Goal: Information Seeking & Learning: Compare options

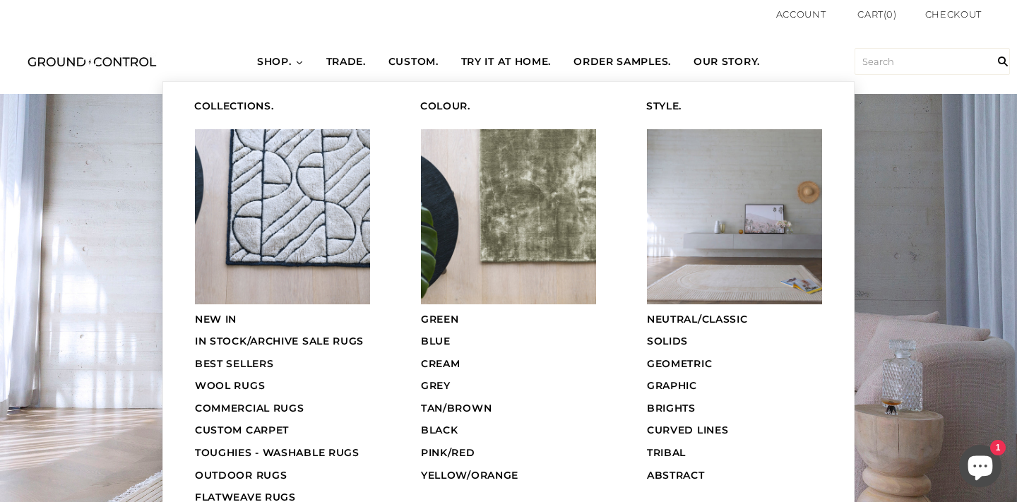
click at [283, 402] on span "COMMERCIAL RUGS" at bounding box center [249, 408] width 109 height 13
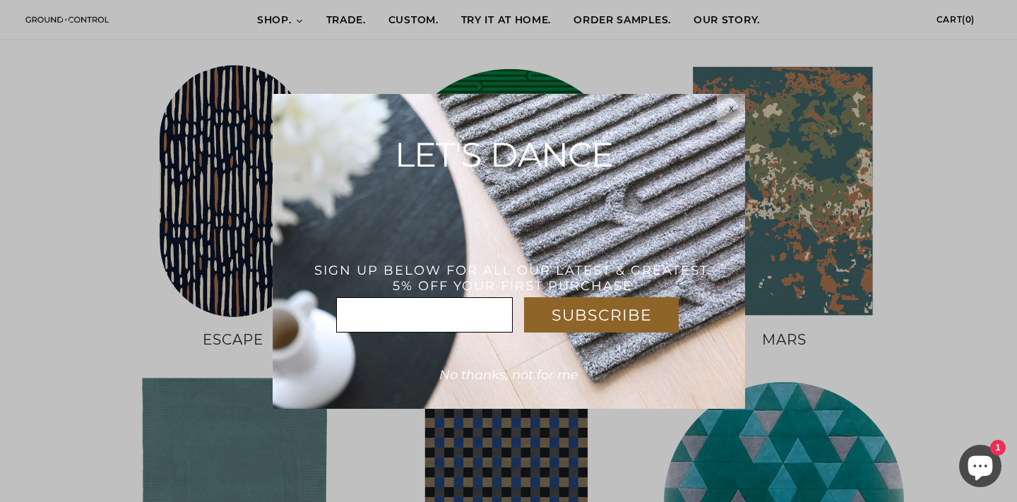
scroll to position [836, 0]
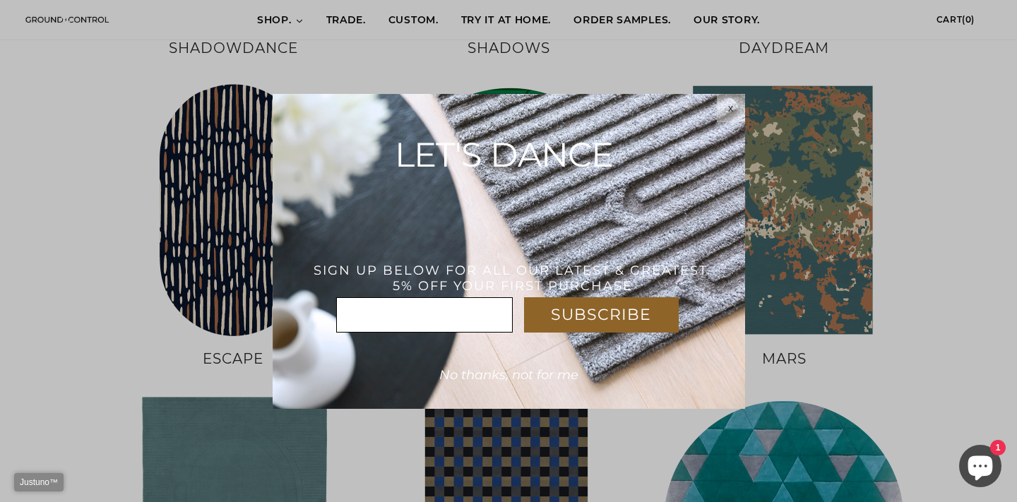
click at [724, 107] on div "x" at bounding box center [731, 107] width 28 height 11
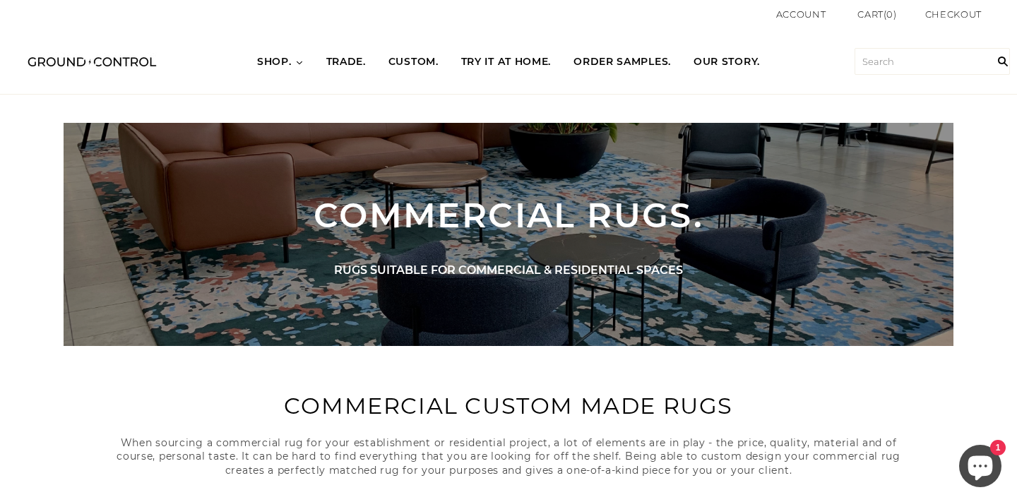
scroll to position [0, 0]
click at [906, 69] on input "text" at bounding box center [932, 61] width 155 height 27
type input "blur"
click at [1003, 61] on input "" at bounding box center [1003, 61] width 28 height 65
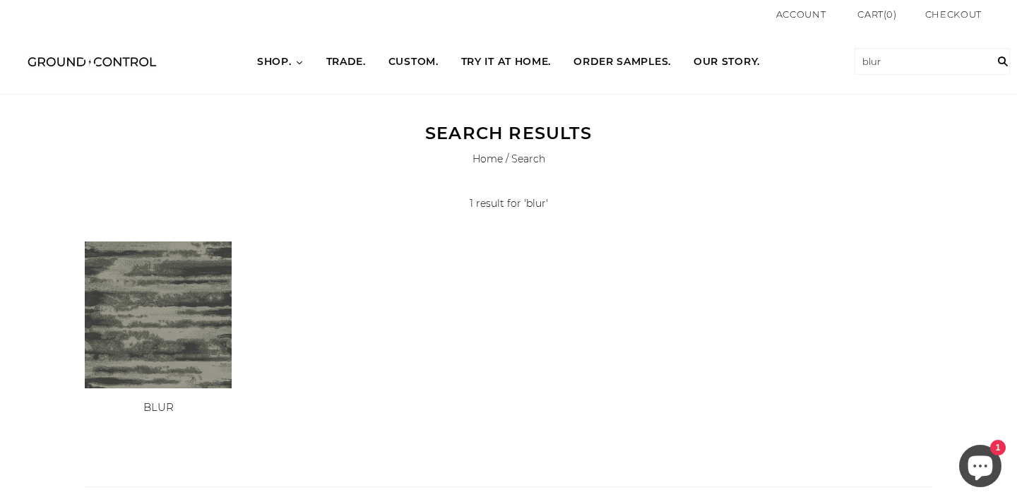
click at [142, 309] on img at bounding box center [158, 315] width 147 height 147
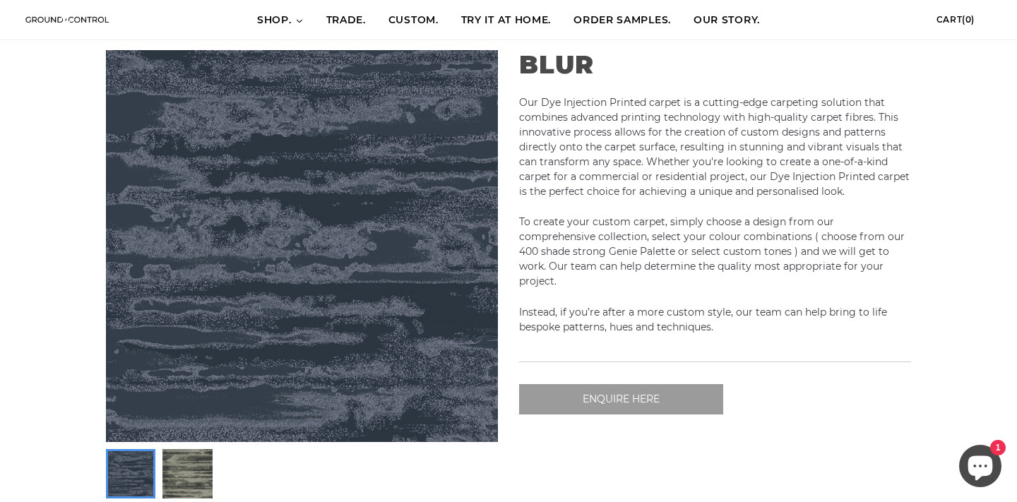
scroll to position [132, 0]
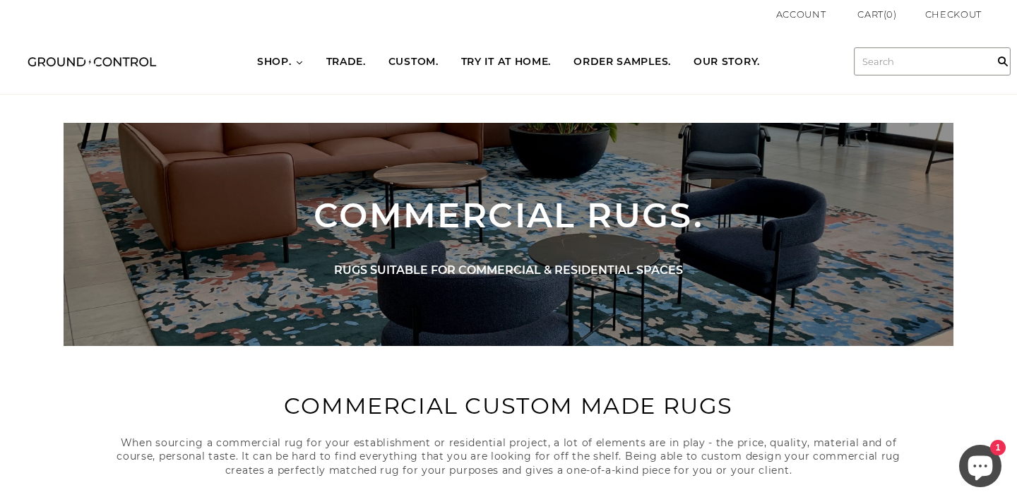
click at [885, 61] on input "text" at bounding box center [932, 61] width 155 height 27
type input "horizon"
click at [1003, 61] on input "" at bounding box center [1003, 61] width 28 height 65
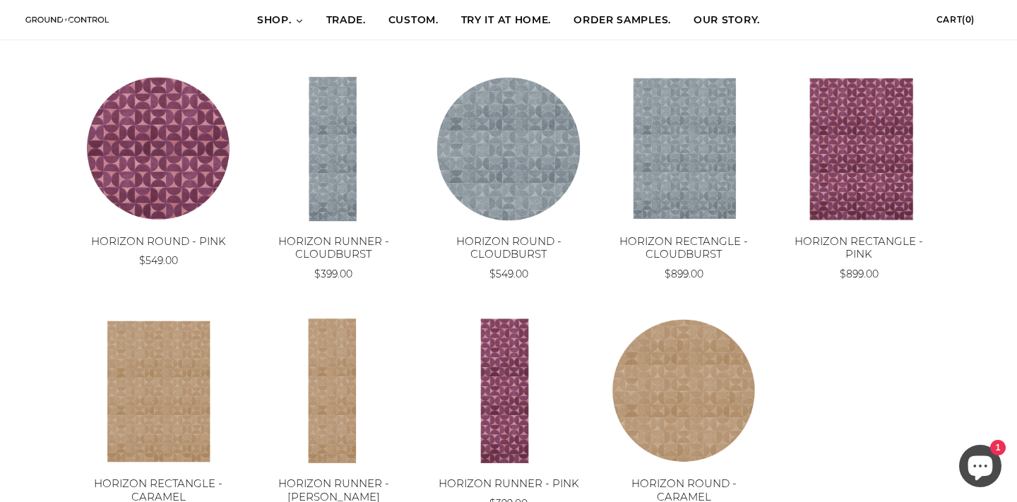
scroll to position [173, 0]
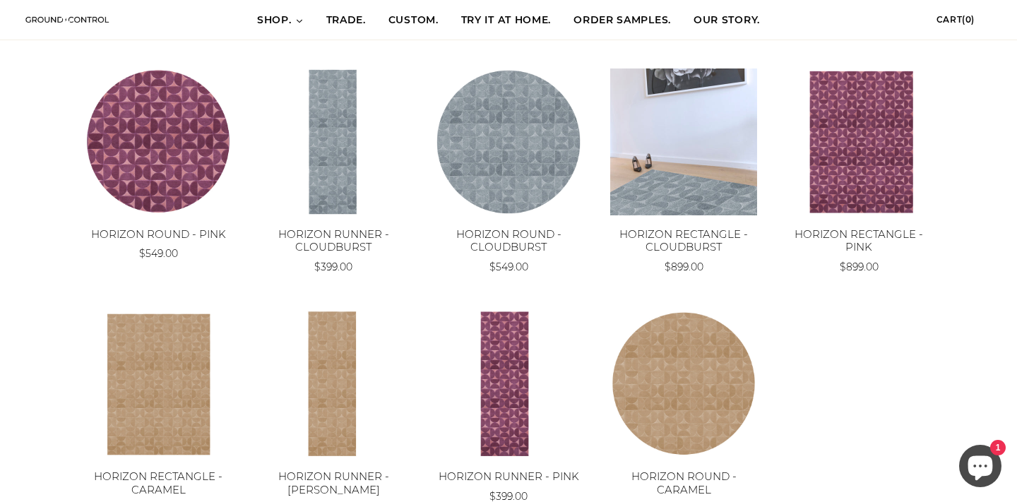
click at [694, 155] on img at bounding box center [683, 142] width 147 height 147
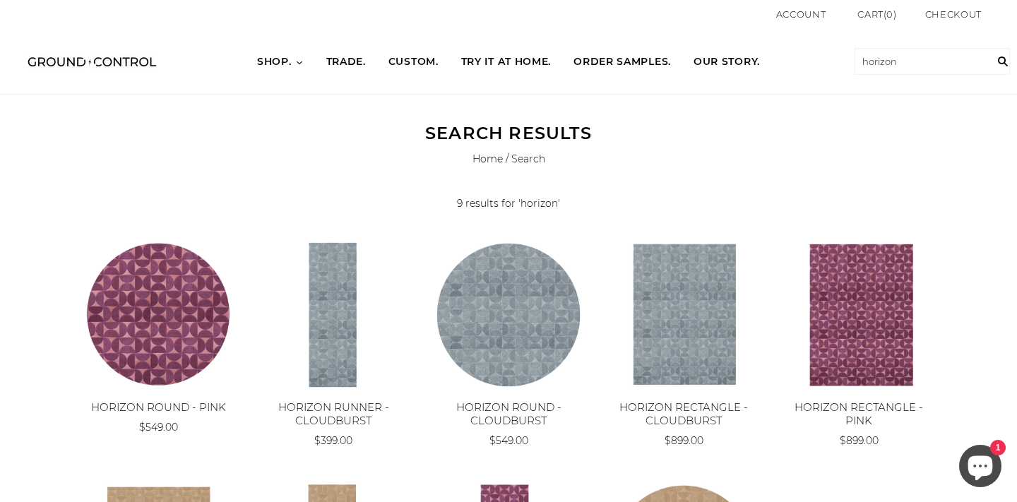
scroll to position [0, 0]
click at [889, 67] on input "horizon" at bounding box center [932, 61] width 155 height 27
drag, startPoint x: 917, startPoint y: 60, endPoint x: 732, endPoint y: 50, distance: 185.3
click at [732, 51] on div "HOME SHOP BEST SELLERS NEW IN WOOL RUGS" at bounding box center [508, 61] width 1017 height 65
type input "blur"
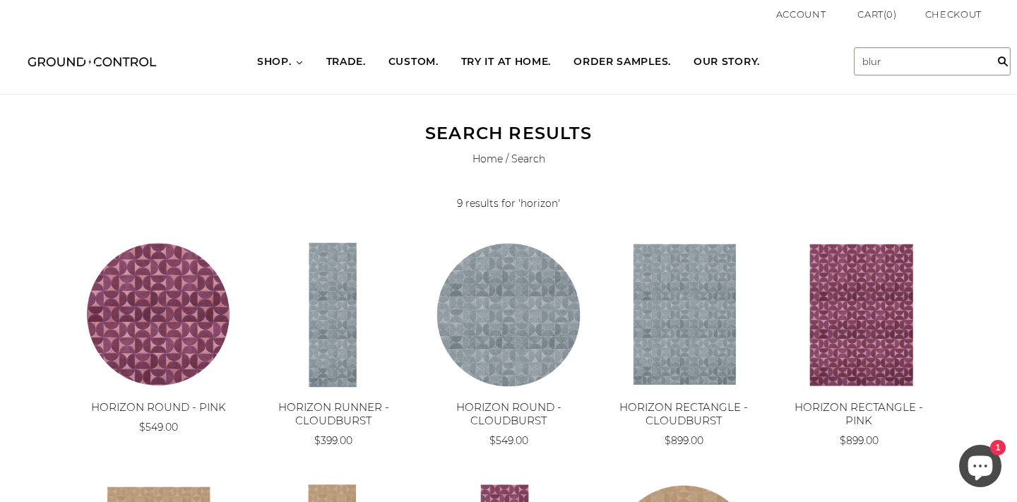
click at [1003, 61] on input "" at bounding box center [1003, 61] width 28 height 65
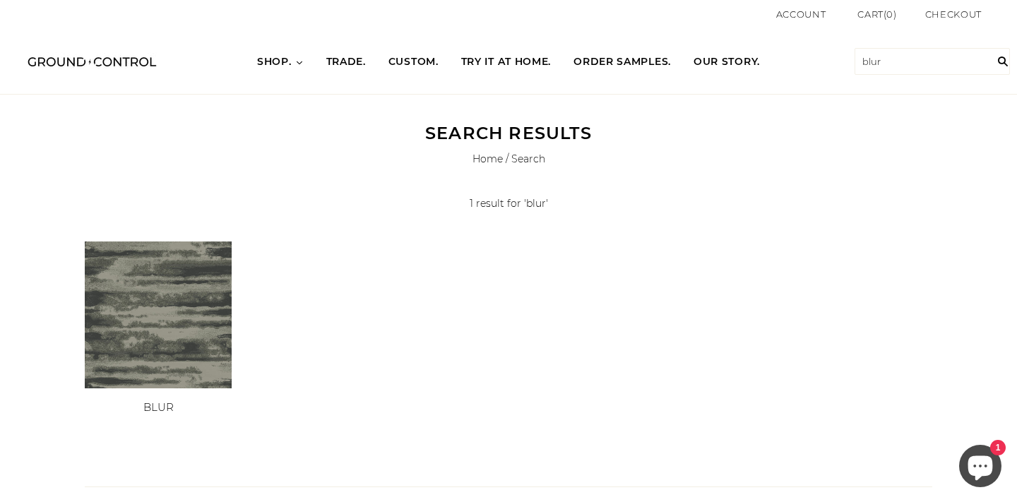
click at [140, 331] on img at bounding box center [158, 315] width 147 height 147
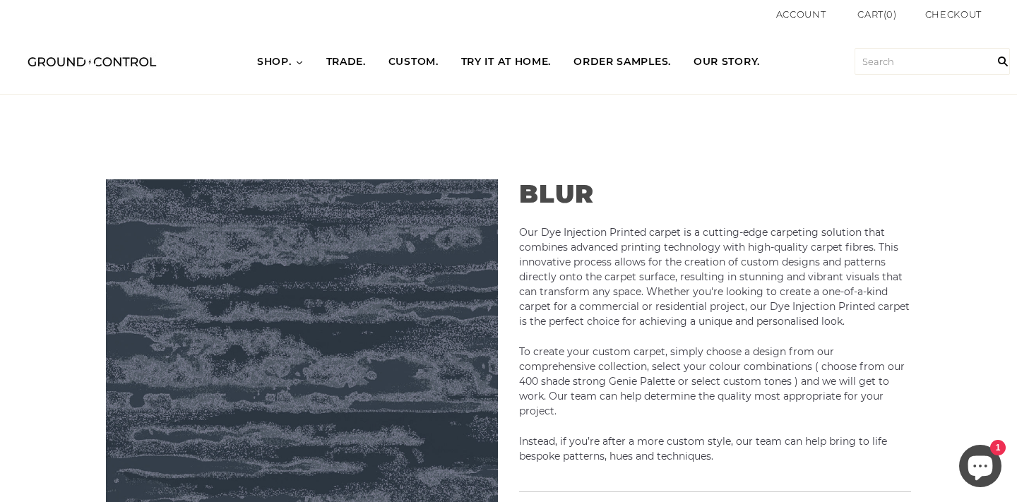
scroll to position [-1, 0]
click at [906, 67] on input "text" at bounding box center [932, 61] width 155 height 27
type input "bloom"
click at [1003, 61] on input "" at bounding box center [1003, 61] width 28 height 65
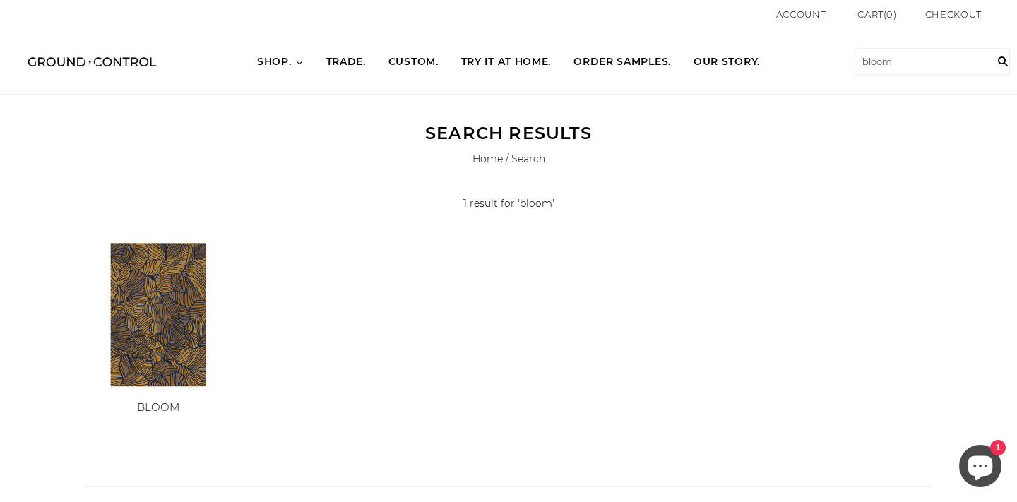
click at [151, 346] on img at bounding box center [158, 315] width 147 height 147
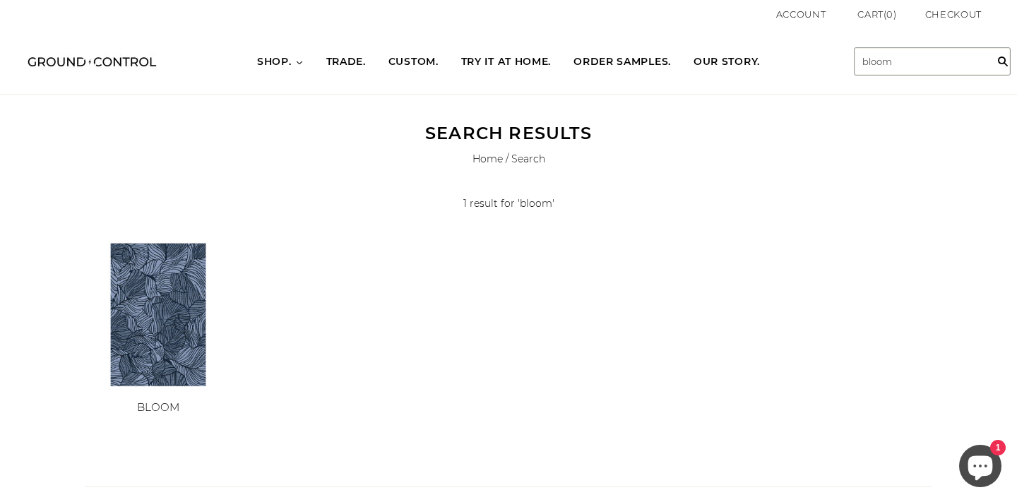
click at [901, 57] on input "bloom" at bounding box center [932, 61] width 155 height 27
drag, startPoint x: 901, startPoint y: 57, endPoint x: 747, endPoint y: 53, distance: 154.7
click at [747, 53] on div "HOME SHOP BEST SELLERS NEW IN WOOL RUGS" at bounding box center [508, 61] width 1017 height 65
type input "cloud control"
click at [1003, 61] on input "" at bounding box center [1003, 61] width 28 height 65
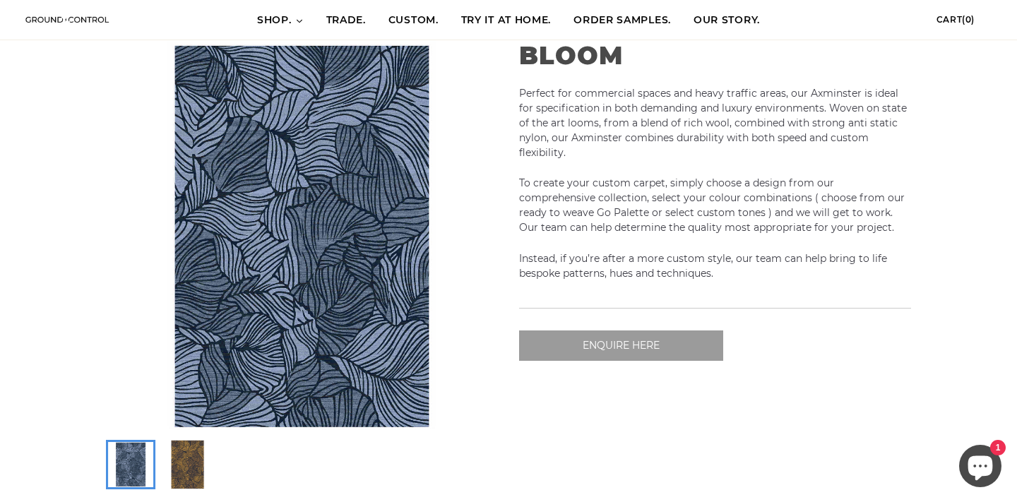
scroll to position [139, 0]
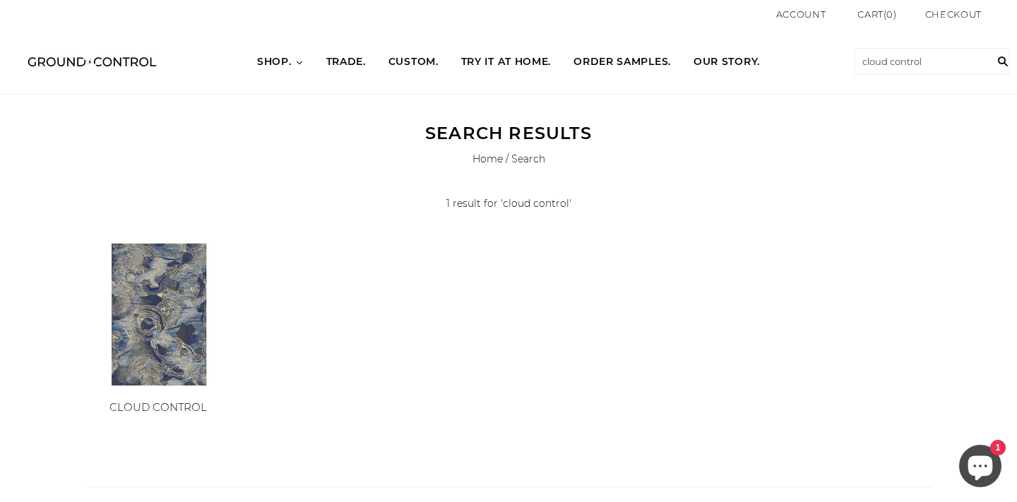
click at [136, 340] on img at bounding box center [158, 315] width 147 height 147
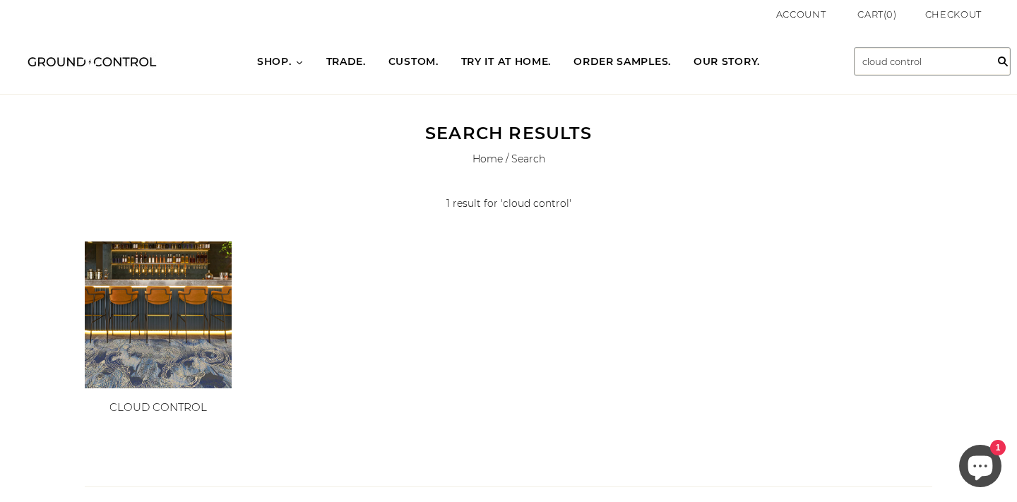
click at [939, 55] on input "cloud control" at bounding box center [932, 61] width 155 height 27
drag, startPoint x: 939, startPoint y: 55, endPoint x: 773, endPoint y: 54, distance: 166.7
click at [773, 54] on div "HOME SHOP BEST SELLERS NEW IN WOOL RUGS" at bounding box center [508, 61] width 1017 height 65
click at [965, 64] on input "cloud control" at bounding box center [932, 61] width 155 height 27
drag, startPoint x: 944, startPoint y: 63, endPoint x: 800, endPoint y: 63, distance: 143.4
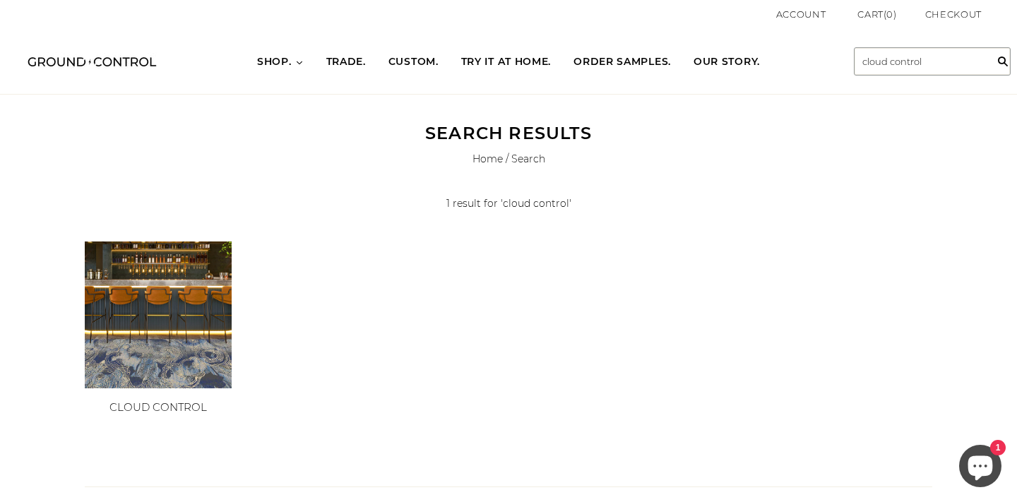
click at [800, 63] on div "HOME SHOP BEST SELLERS NEW IN WOOL RUGS" at bounding box center [508, 61] width 1017 height 65
type input "mysteries"
click at [1003, 61] on input "" at bounding box center [1003, 61] width 28 height 65
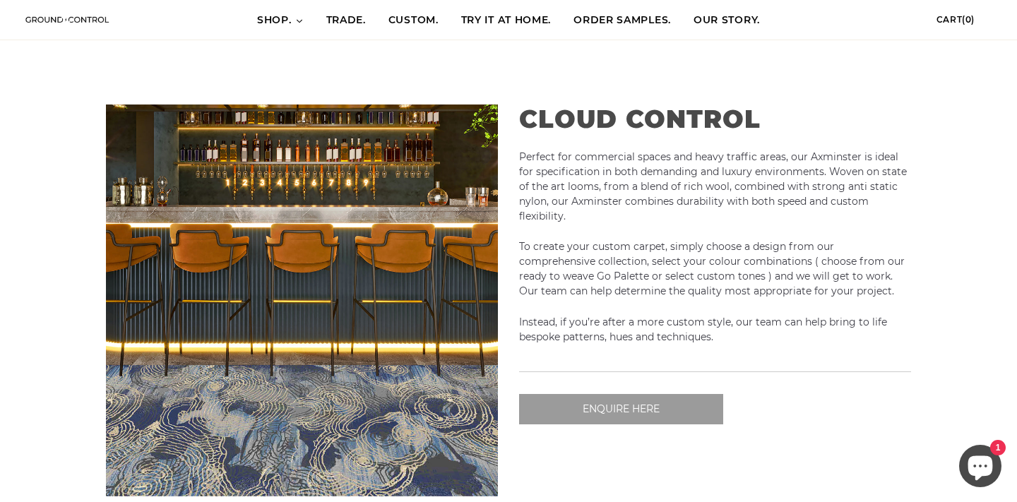
scroll to position [152, 0]
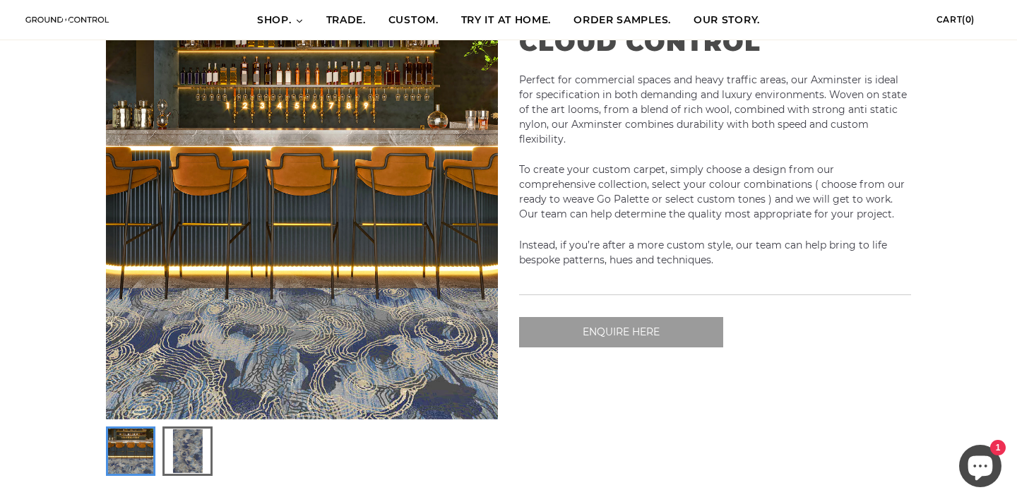
click at [181, 463] on img at bounding box center [187, 451] width 45 height 45
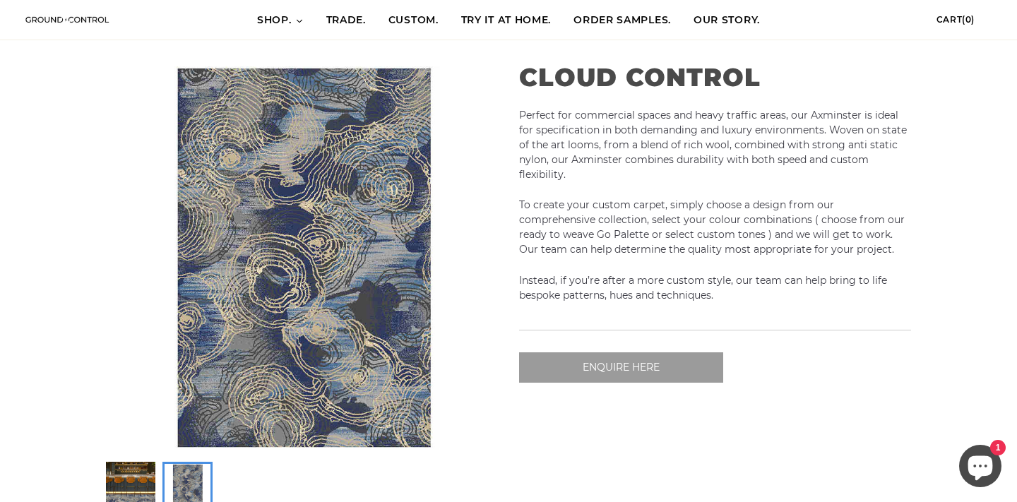
scroll to position [116, 0]
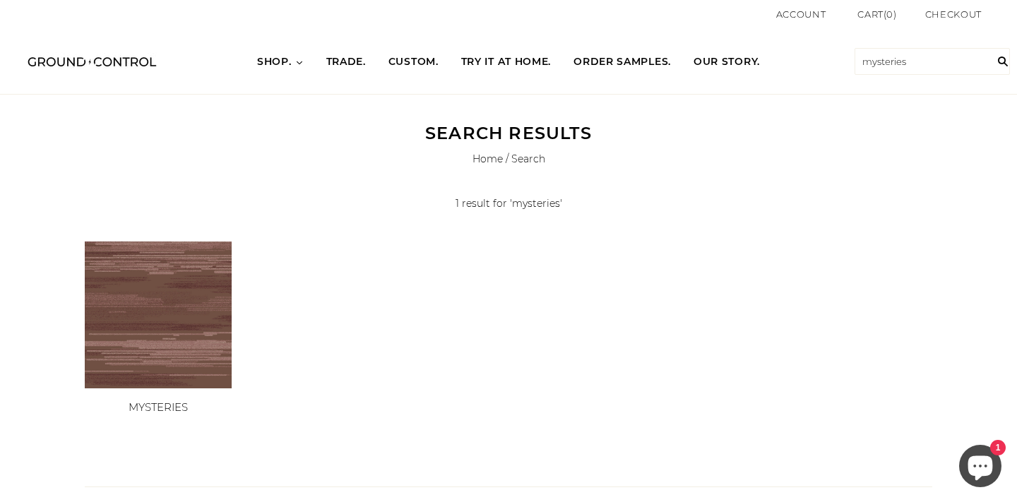
click at [155, 311] on img at bounding box center [158, 315] width 147 height 147
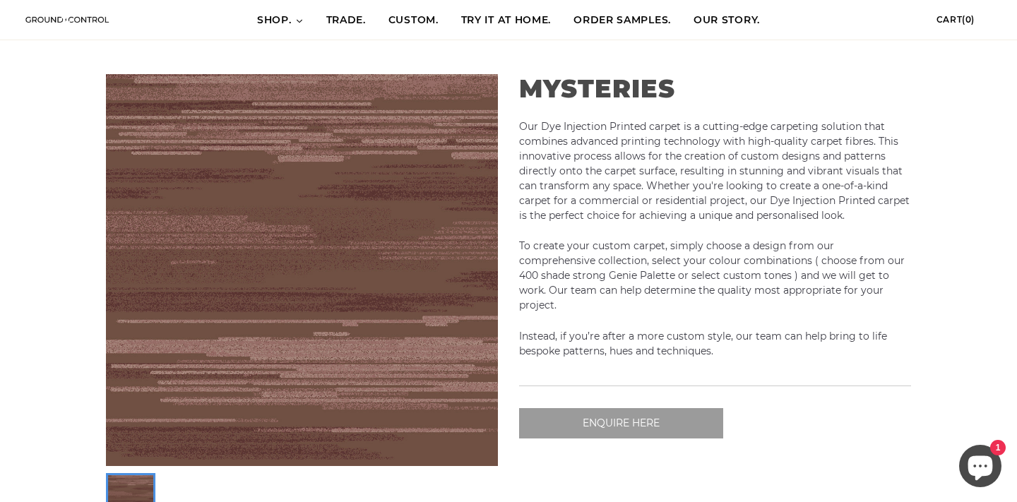
scroll to position [121, 0]
